Goal: Task Accomplishment & Management: Complete application form

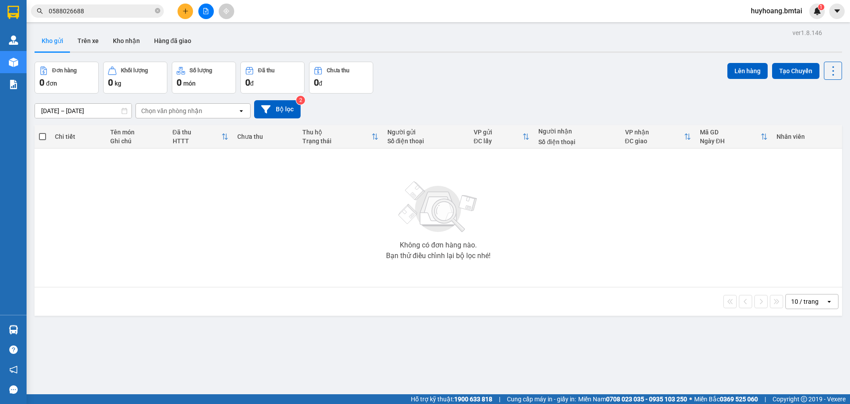
click at [103, 15] on input "0588026688" at bounding box center [101, 11] width 105 height 10
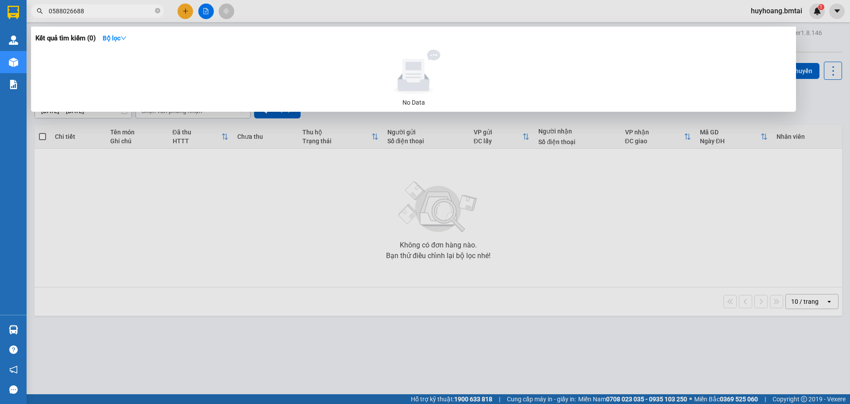
click at [103, 15] on input "0588026688" at bounding box center [101, 11] width 105 height 10
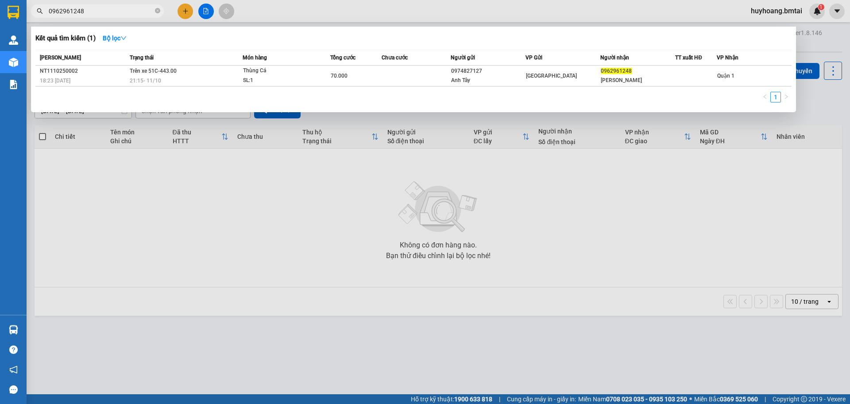
type input "0962961248"
click at [487, 233] on div at bounding box center [425, 202] width 850 height 404
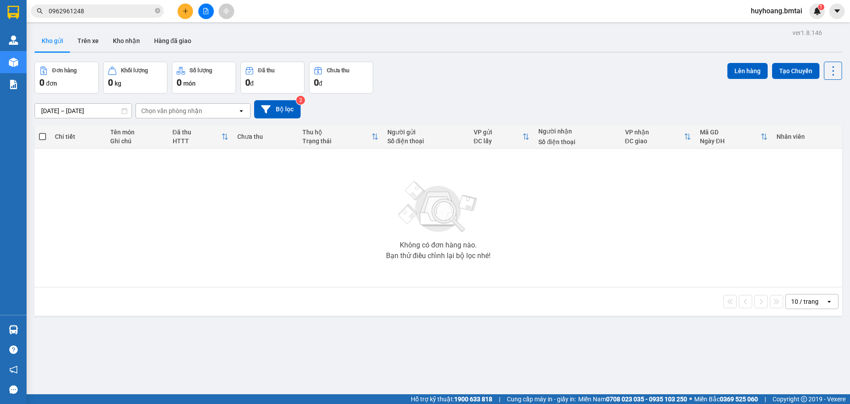
click at [147, 11] on input "0962961248" at bounding box center [101, 11] width 105 height 10
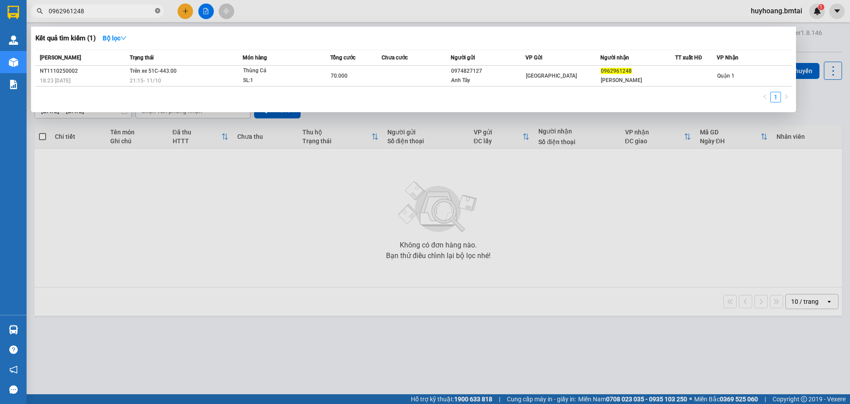
click at [158, 8] on span at bounding box center [157, 11] width 5 height 8
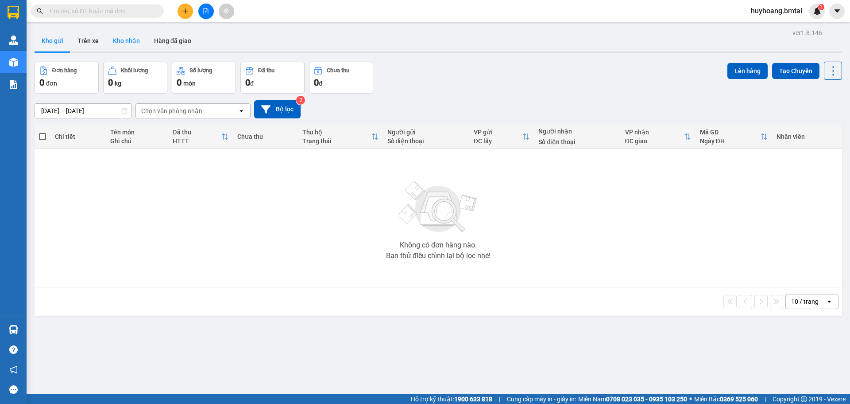
click at [112, 43] on button "Kho nhận" at bounding box center [126, 40] width 41 height 21
click at [97, 36] on button "Trên xe" at bounding box center [87, 40] width 35 height 21
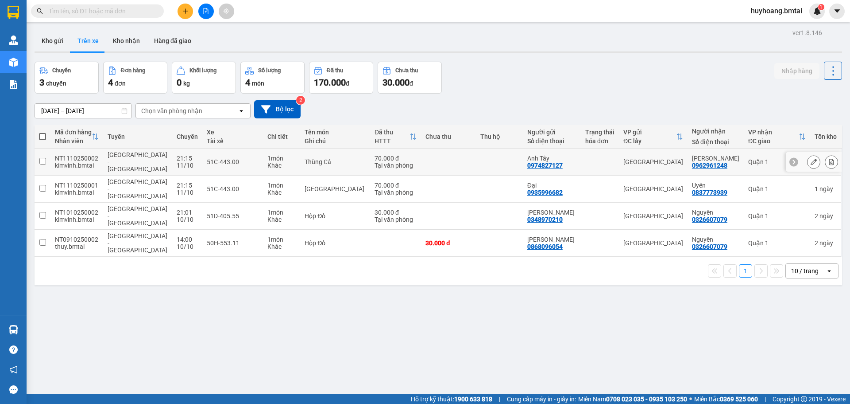
click at [630, 158] on div "[GEOGRAPHIC_DATA]" at bounding box center [654, 161] width 60 height 7
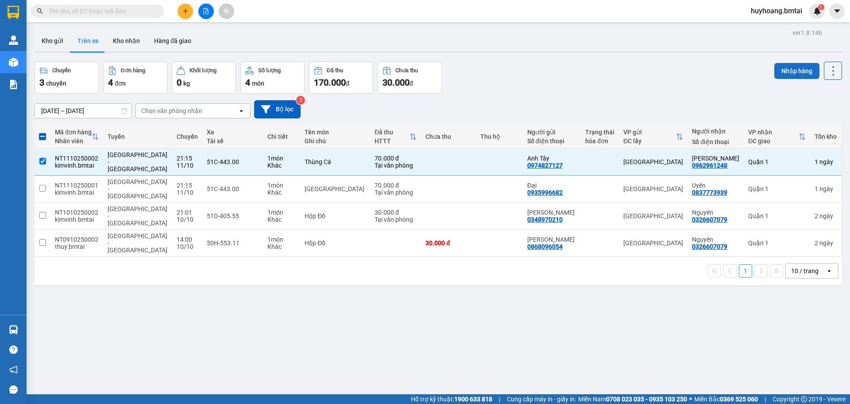
click at [802, 73] on button "Nhập hàng" at bounding box center [797, 71] width 45 height 16
checkbox input "false"
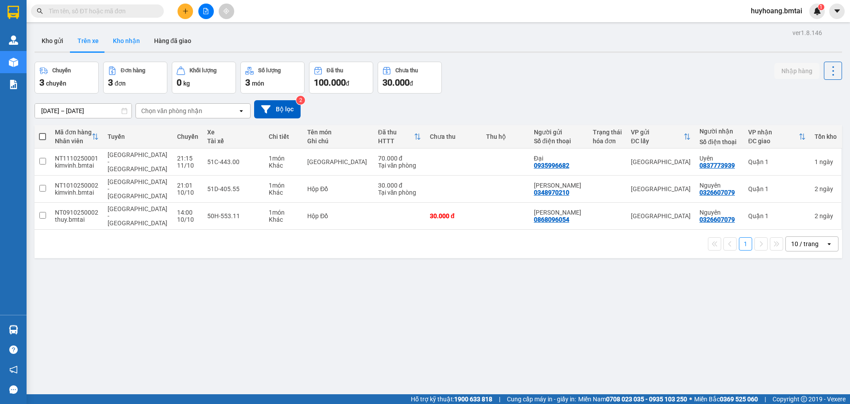
click at [122, 40] on button "Kho nhận" at bounding box center [126, 40] width 41 height 21
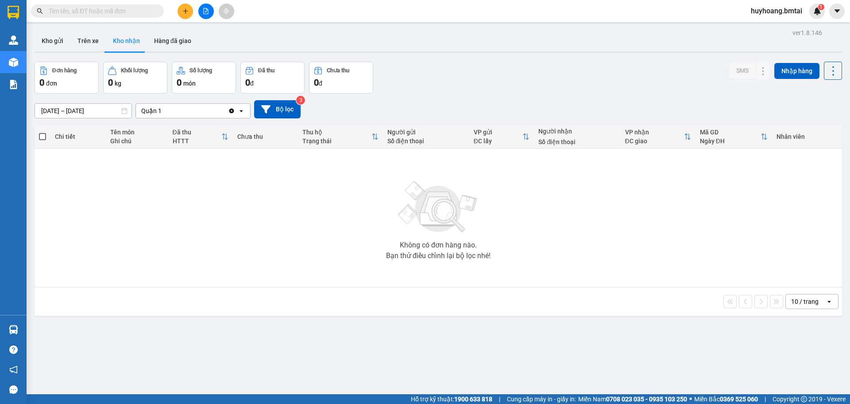
click at [141, 40] on button "Kho nhận" at bounding box center [126, 40] width 41 height 21
click at [115, 35] on button "Kho nhận" at bounding box center [126, 40] width 41 height 21
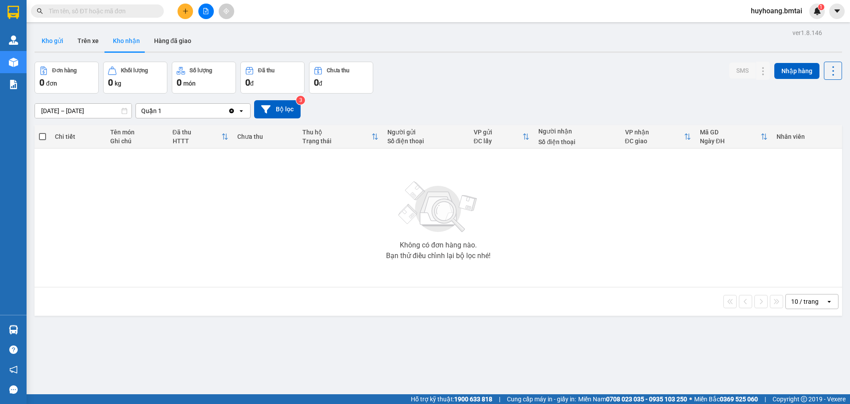
click at [57, 40] on button "Kho gửi" at bounding box center [53, 40] width 36 height 21
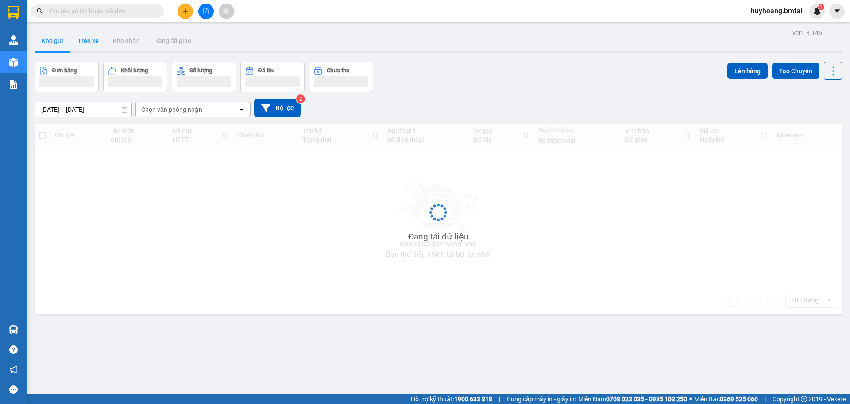
click at [78, 38] on button "Trên xe" at bounding box center [87, 40] width 35 height 21
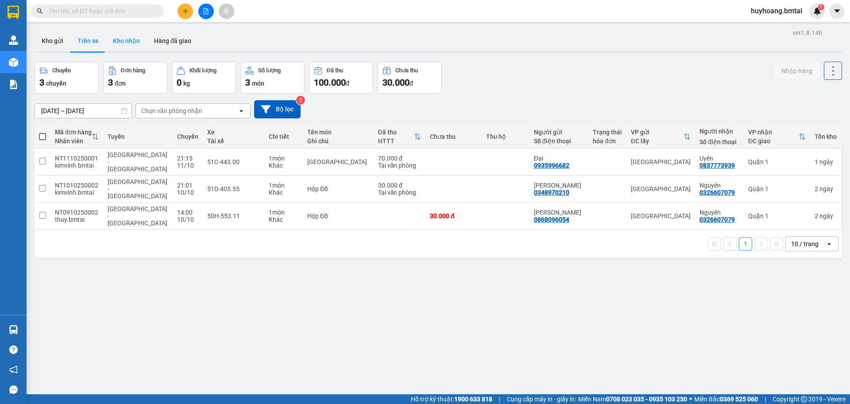
click at [113, 38] on button "Kho nhận" at bounding box center [126, 40] width 41 height 21
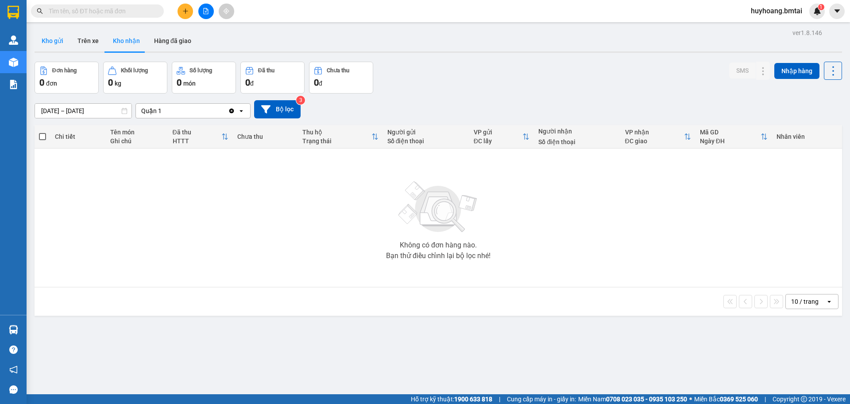
click at [54, 43] on button "Kho gửi" at bounding box center [53, 40] width 36 height 21
click at [109, 45] on button "Kho nhận" at bounding box center [126, 40] width 41 height 21
click at [84, 42] on button "Trên xe" at bounding box center [87, 40] width 35 height 21
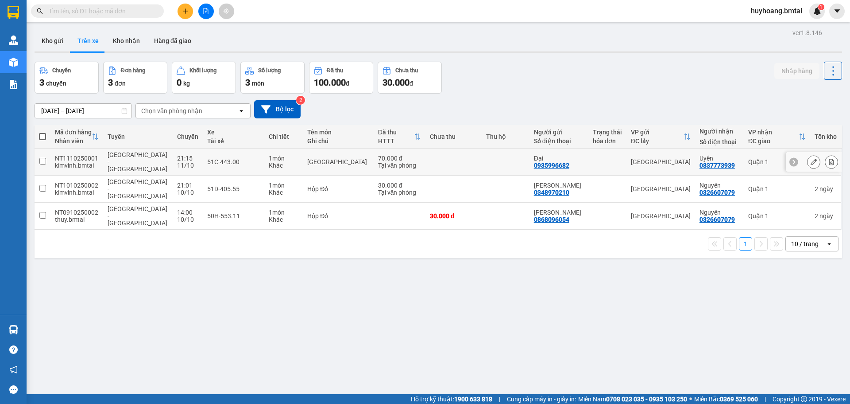
click at [664, 154] on td "[GEOGRAPHIC_DATA]" at bounding box center [661, 161] width 69 height 27
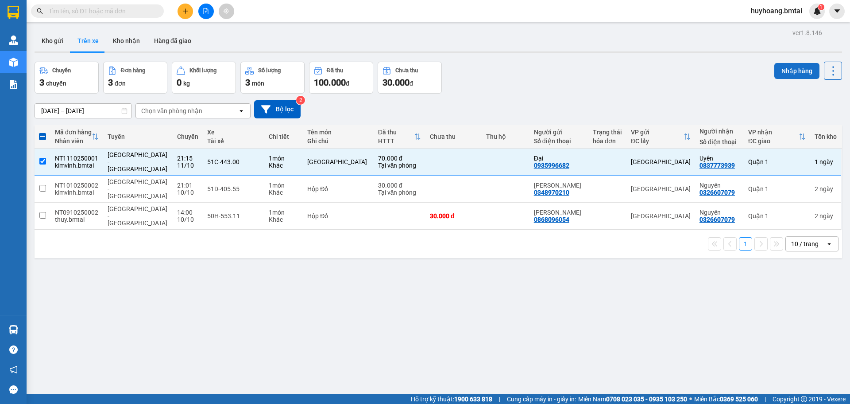
click at [803, 71] on button "Nhập hàng" at bounding box center [797, 71] width 45 height 16
checkbox input "false"
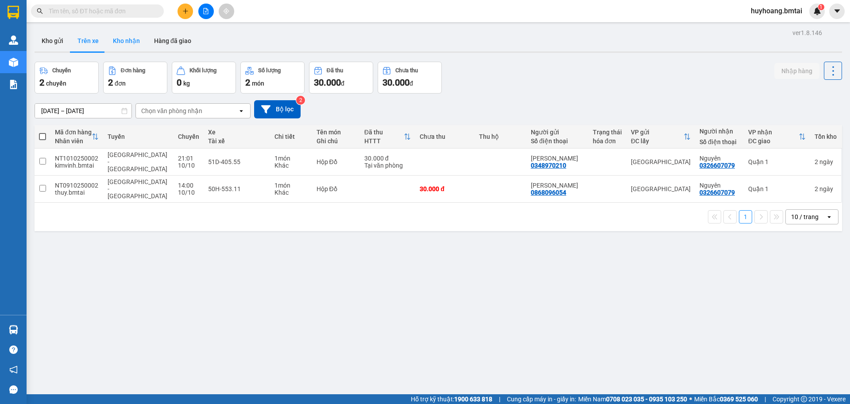
click at [123, 45] on button "Kho nhận" at bounding box center [126, 40] width 41 height 21
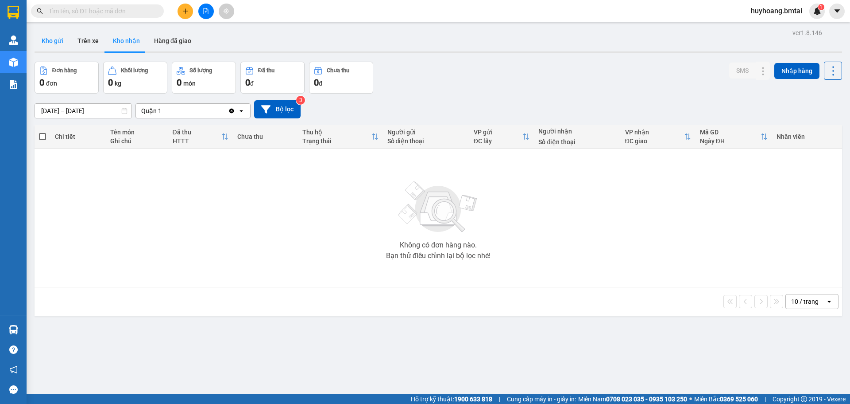
click at [61, 46] on button "Kho gửi" at bounding box center [53, 40] width 36 height 21
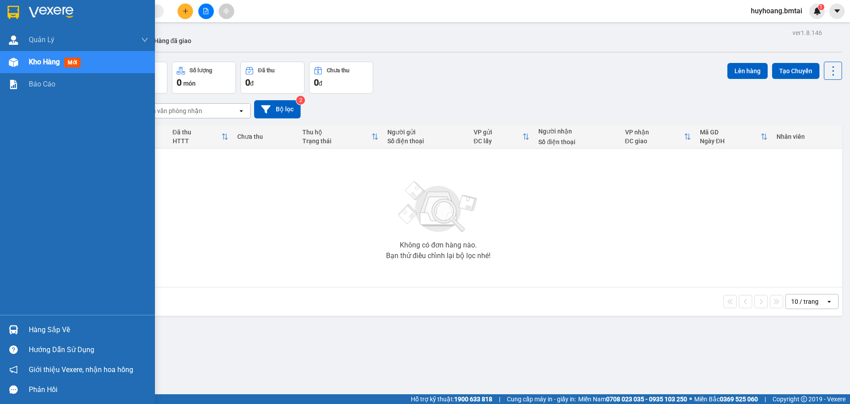
click at [16, 10] on img at bounding box center [14, 12] width 12 height 13
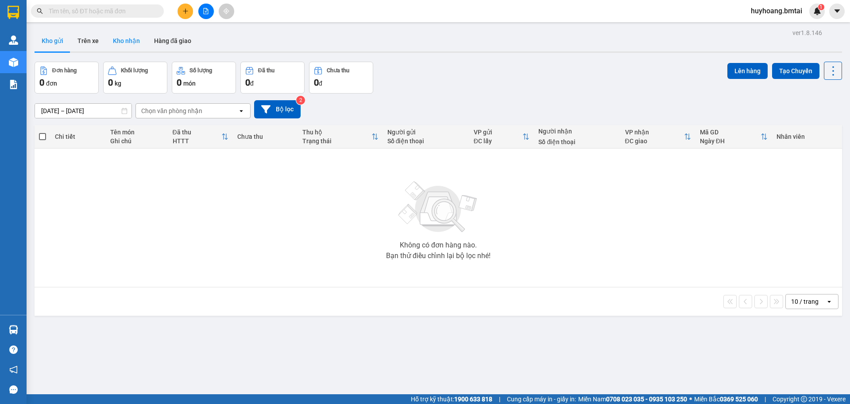
click at [118, 42] on button "Kho nhận" at bounding box center [126, 40] width 41 height 21
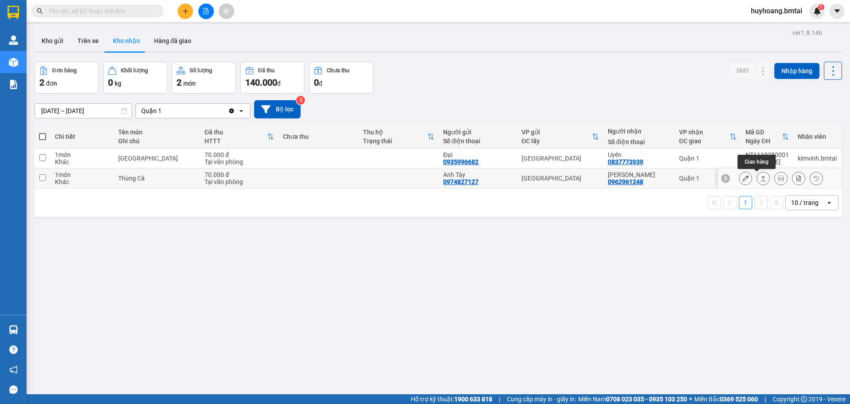
click at [761, 176] on icon at bounding box center [764, 178] width 6 height 6
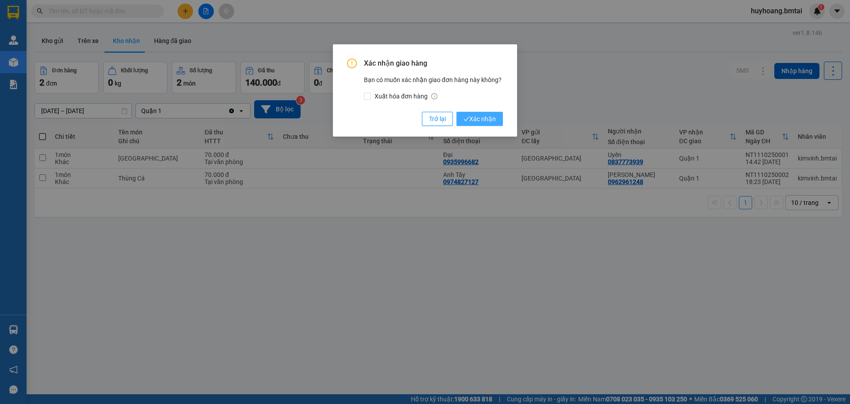
click at [477, 119] on span "Xác nhận" at bounding box center [480, 119] width 32 height 10
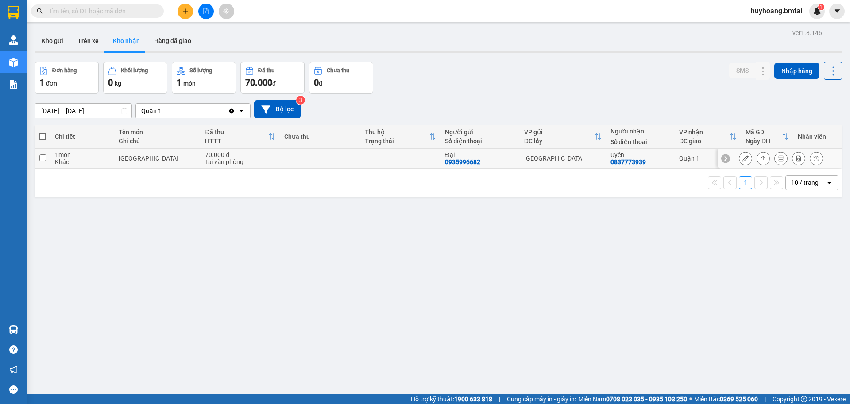
click at [656, 163] on div "Uyên 0837773939" at bounding box center [641, 158] width 60 height 14
checkbox input "true"
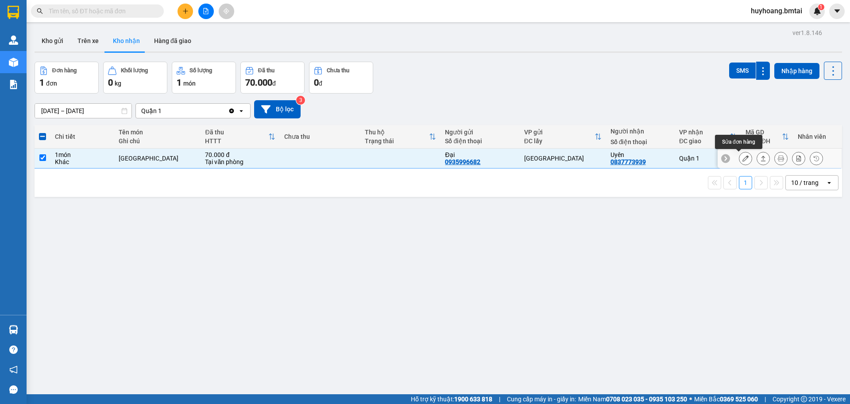
click at [743, 158] on icon at bounding box center [746, 158] width 6 height 6
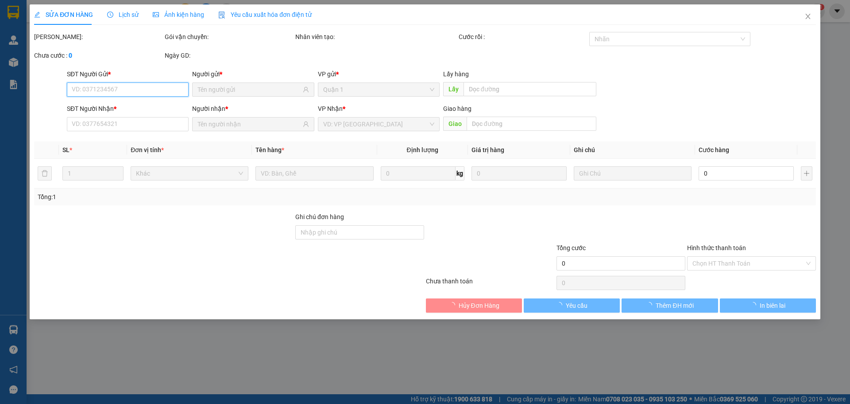
type input "0935996682"
type input "Đại"
type input "0837773939"
type input "Uyên"
type input "70.000"
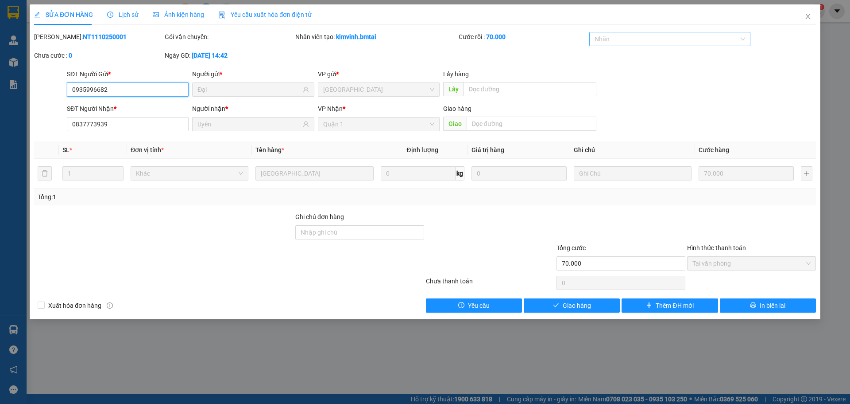
click at [633, 35] on div at bounding box center [666, 39] width 148 height 11
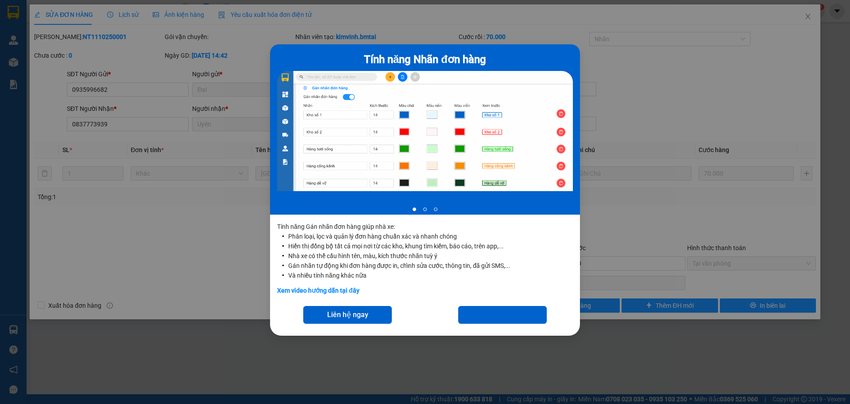
click at [645, 47] on div "Tính năng Nhãn đơn hàng 1 of 3 Tính năng Gán nhãn đơn hàng giúp nhà xe: Phân lo…" at bounding box center [425, 202] width 850 height 404
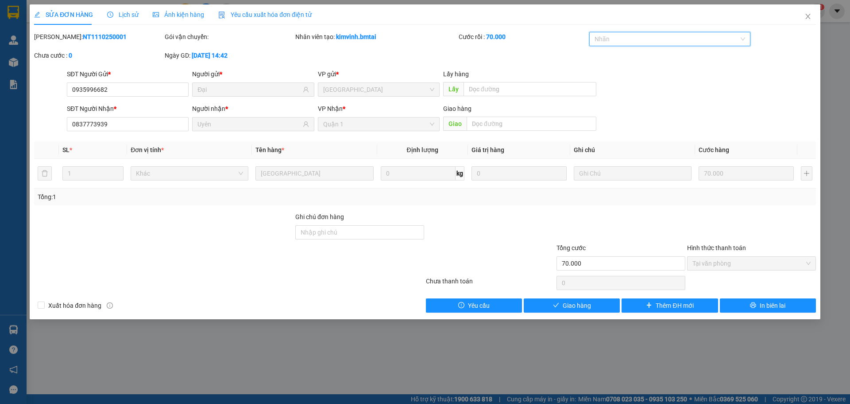
click at [657, 82] on div "SĐT Người Gửi * 0935996682 Người gửi * Đại VP gửi * Nha Trang Lấy hàng Lấy" at bounding box center [441, 84] width 753 height 31
click at [804, 12] on span "Close" at bounding box center [808, 16] width 25 height 25
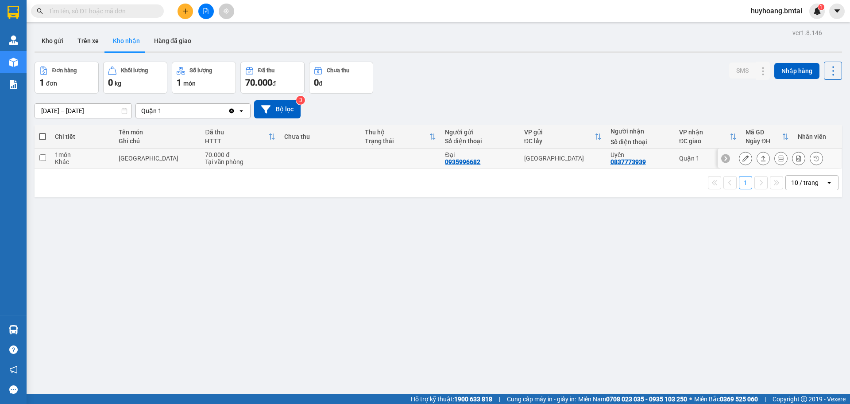
click at [750, 160] on div at bounding box center [781, 157] width 84 height 13
click at [760, 157] on button at bounding box center [763, 159] width 12 height 16
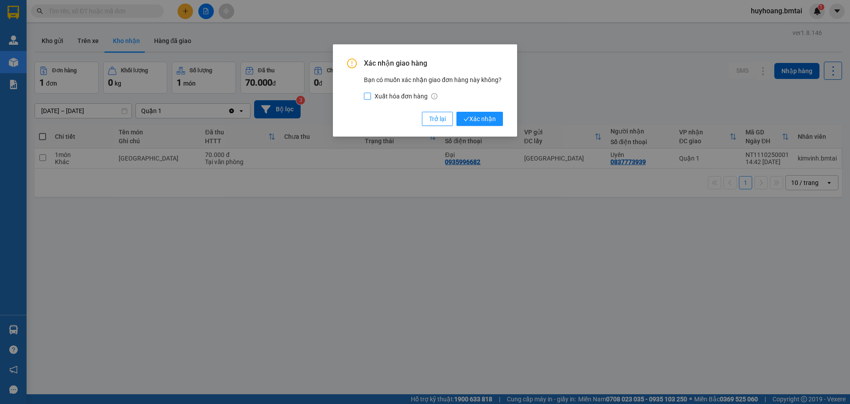
click at [414, 97] on span "Xuất hóa đơn hàng" at bounding box center [406, 96] width 70 height 10
click at [371, 97] on input "Xuất hóa đơn hàng" at bounding box center [367, 96] width 7 height 7
click at [414, 97] on span "Xuất hóa đơn hàng" at bounding box center [406, 96] width 70 height 10
click at [371, 97] on input "Xuất hóa đơn hàng" at bounding box center [367, 96] width 7 height 7
click at [435, 96] on icon "info-circle" at bounding box center [434, 96] width 6 height 6
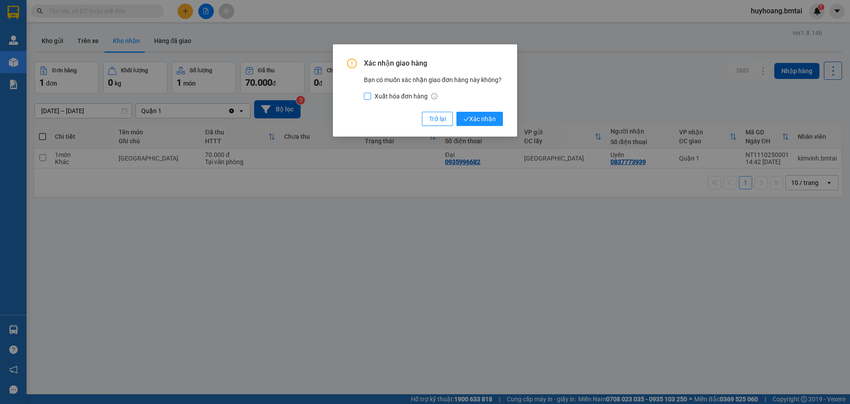
click at [371, 96] on input "Xuất hóa đơn hàng" at bounding box center [367, 96] width 7 height 7
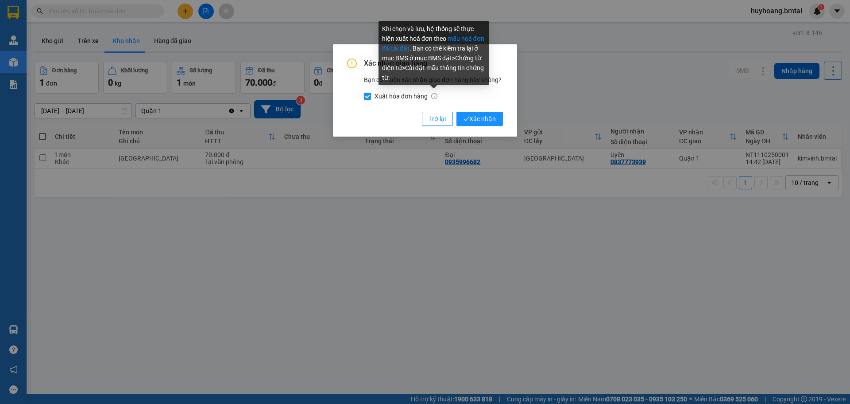
click at [435, 96] on icon "info-circle" at bounding box center [434, 96] width 6 height 6
click at [371, 96] on input "Xuất hóa đơn hàng Khi chọn và lưu, hệ thống sẽ thực hiện xuất hoá đơn theo mẫu …" at bounding box center [367, 96] width 7 height 7
checkbox input "false"
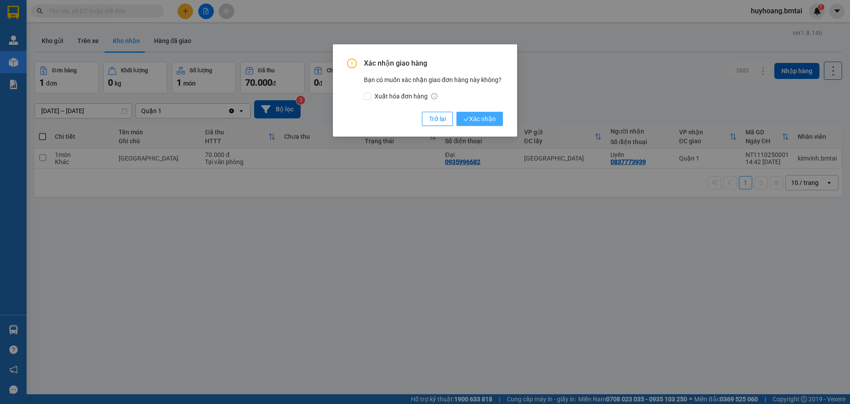
click at [490, 120] on span "Xác nhận" at bounding box center [480, 119] width 32 height 10
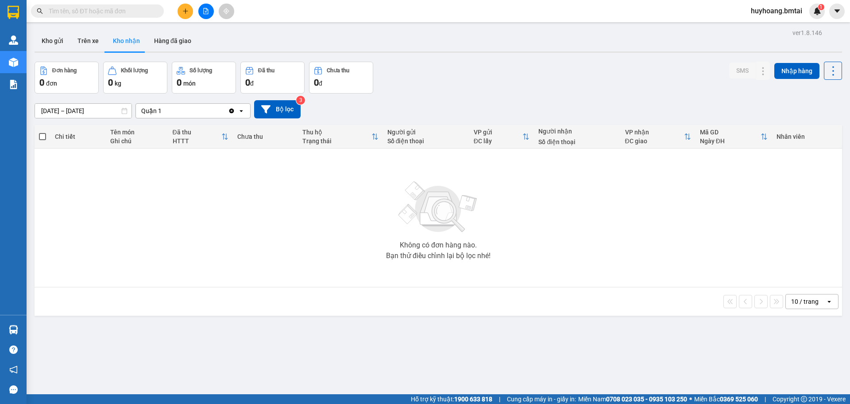
click at [185, 7] on button at bounding box center [186, 12] width 16 height 16
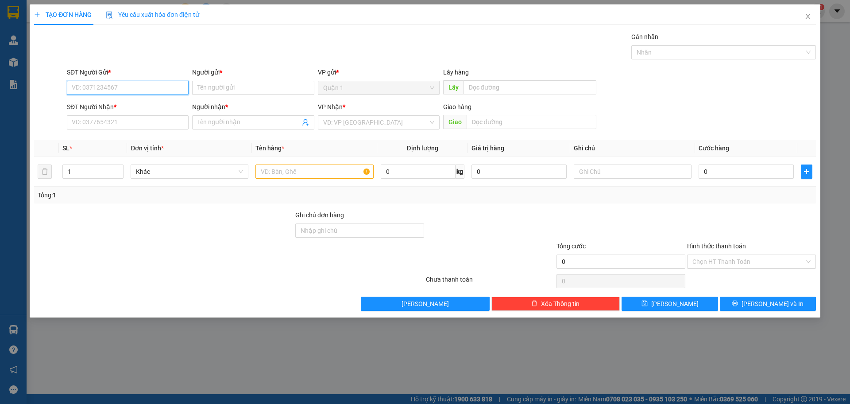
click at [139, 90] on input "SĐT Người Gửi *" at bounding box center [128, 88] width 122 height 14
type input "0985559919"
click at [140, 108] on div "0985559919 - Huệ" at bounding box center [127, 106] width 111 height 10
type input "Huệ"
type input "0985559919"
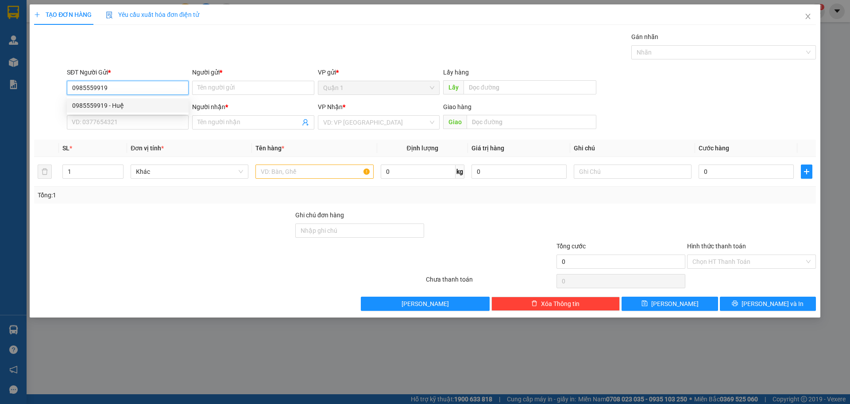
type input "Huệ"
type input "CÂY SỐ 8 CAM RANH (GẦN ỦY BAN)"
type input "70.000"
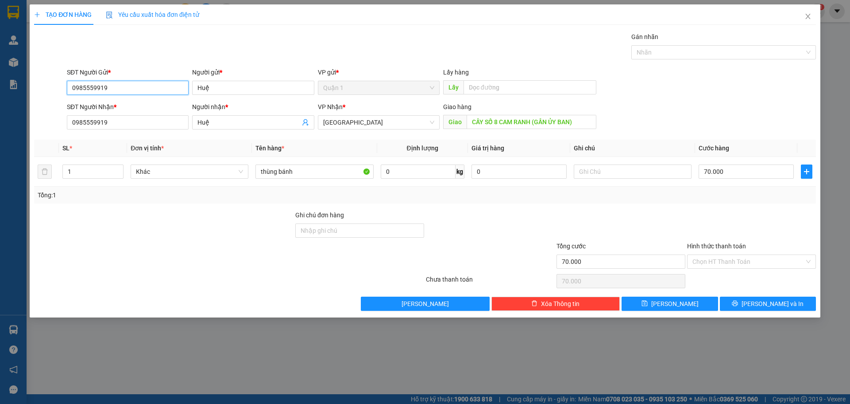
type input "0985559919"
click at [608, 160] on td at bounding box center [633, 172] width 125 height 30
click at [606, 164] on div at bounding box center [633, 172] width 118 height 18
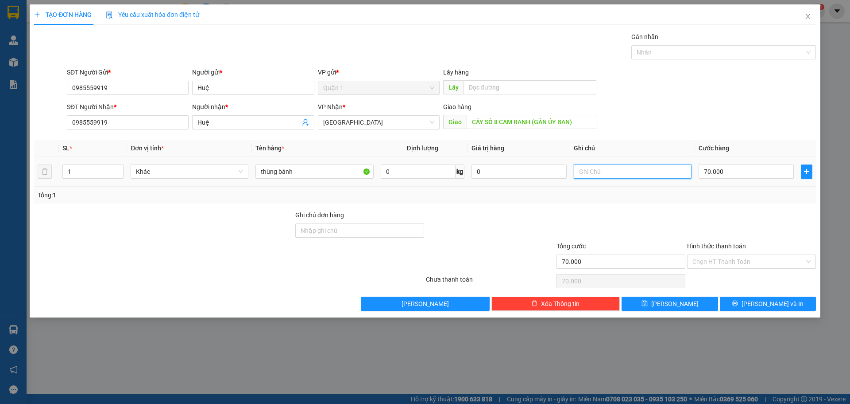
click at [601, 170] on input "text" at bounding box center [633, 171] width 118 height 14
type input "HÀNG ĐI CHUYẾN TỐI"
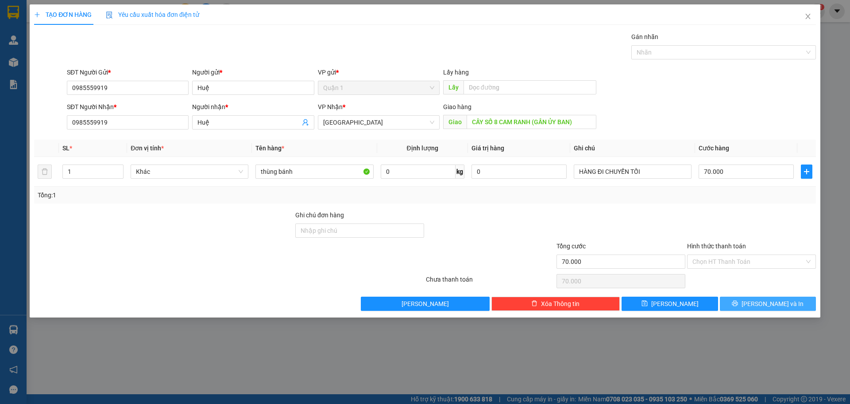
click at [772, 306] on span "[PERSON_NAME] và In" at bounding box center [773, 304] width 62 height 10
click at [170, 119] on input "0985559919" at bounding box center [128, 122] width 122 height 14
click at [808, 14] on icon "close" at bounding box center [808, 16] width 7 height 7
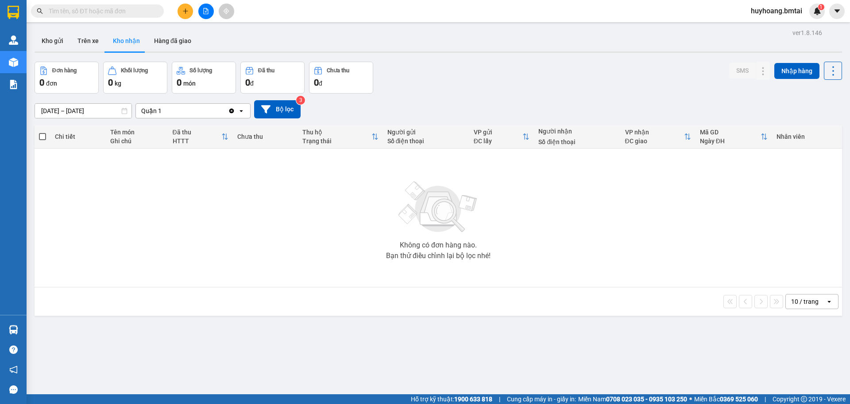
click at [188, 9] on icon "plus" at bounding box center [185, 11] width 6 height 6
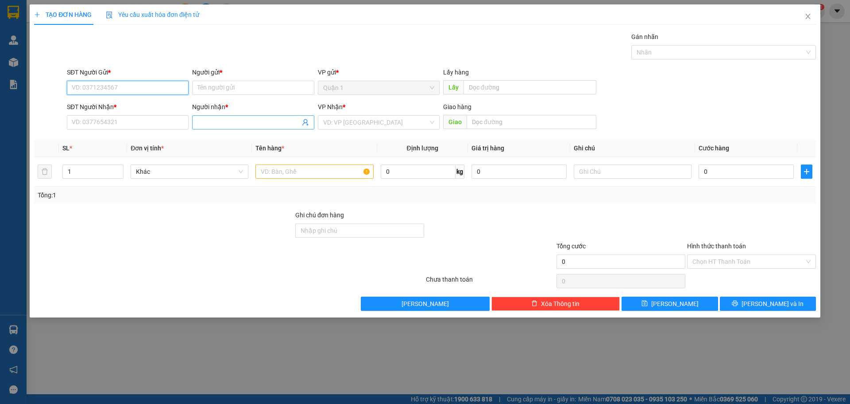
paste input "0985559919"
type input "0985559919"
click at [158, 107] on div "0985559919 - Huệ" at bounding box center [127, 106] width 111 height 10
type input "Huệ"
type input "0985559919"
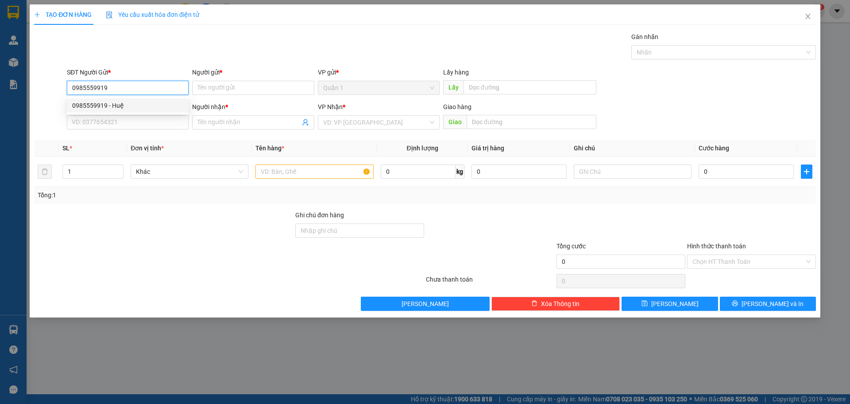
type input "Huệ"
type input "CÂY SỐ 8 CAM RANH (GẦN ỦY BAN)"
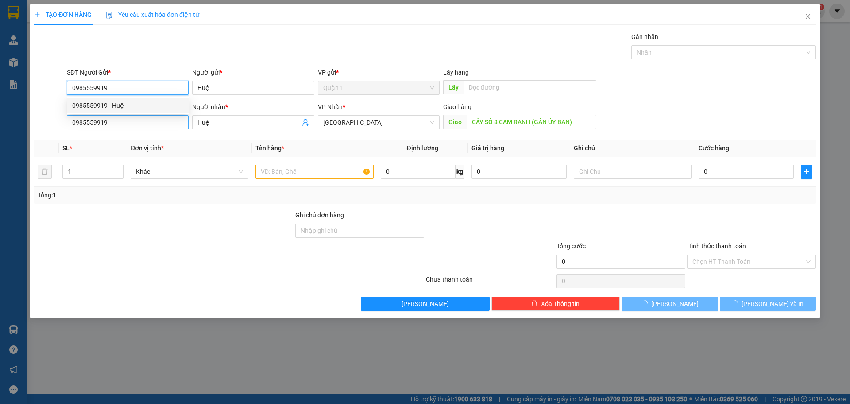
type input "70.000"
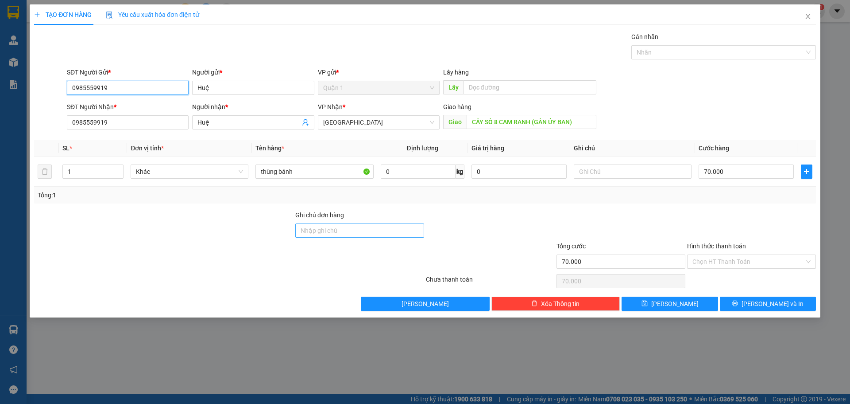
type input "0985559919"
click at [390, 229] on input "Ghi chú đơn hàng" at bounding box center [359, 230] width 129 height 14
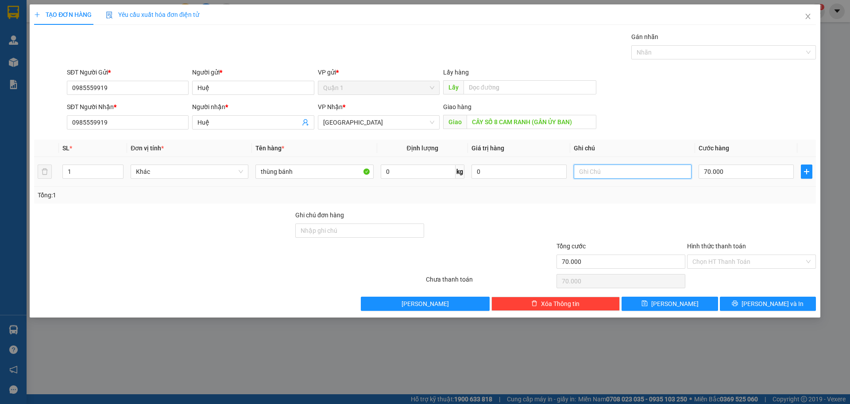
click at [596, 169] on input "text" at bounding box center [633, 171] width 118 height 14
type input "HÀNG ĐI CHUYẾN TỐI"
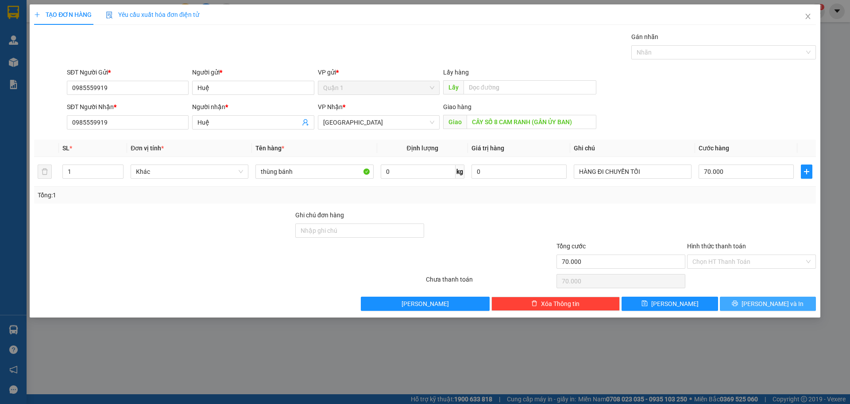
click at [762, 299] on span "[PERSON_NAME] và In" at bounding box center [773, 304] width 62 height 10
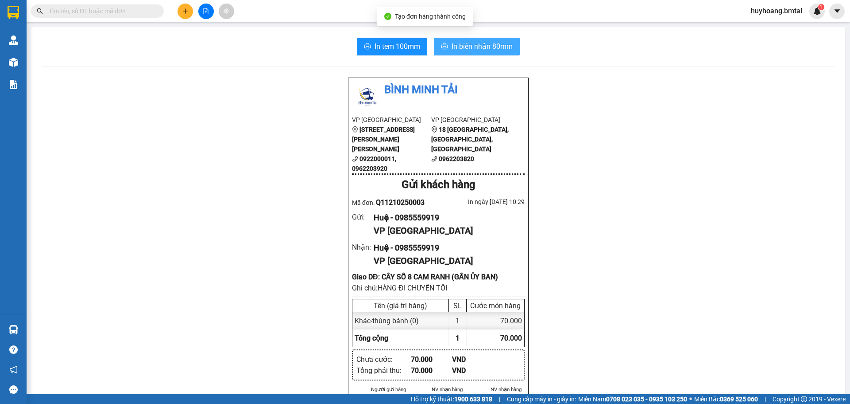
click at [477, 44] on span "In biên nhận 80mm" at bounding box center [482, 46] width 61 height 11
